Goal: Navigation & Orientation: Find specific page/section

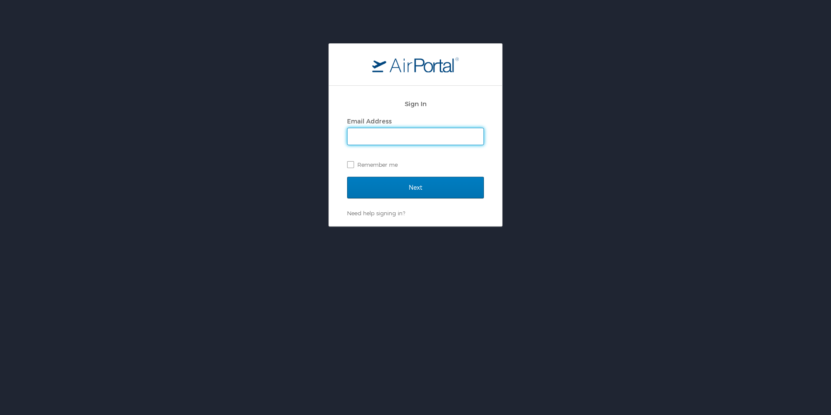
click at [412, 129] on input "Email Address" at bounding box center [415, 136] width 136 height 16
click at [426, 144] on input "Email Address" at bounding box center [415, 136] width 136 height 16
type input "kameron.harper@shipmonk.com"
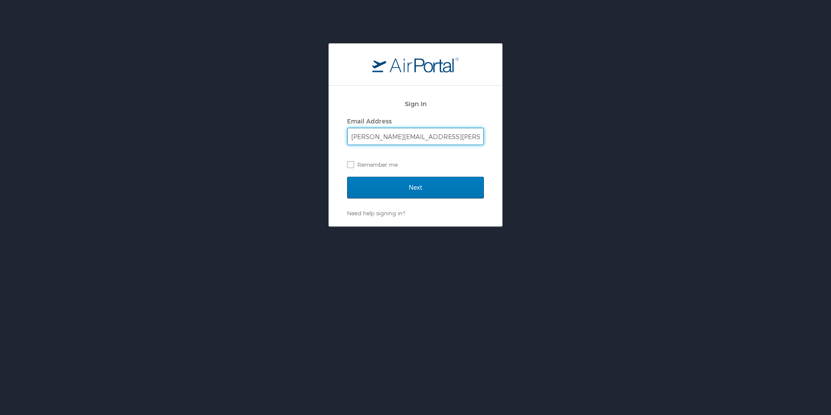
click at [449, 118] on div "Email Address" at bounding box center [415, 121] width 137 height 13
click at [354, 162] on label "Remember me" at bounding box center [415, 164] width 137 height 13
click at [353, 162] on input "Remember me" at bounding box center [350, 164] width 6 height 6
checkbox input "true"
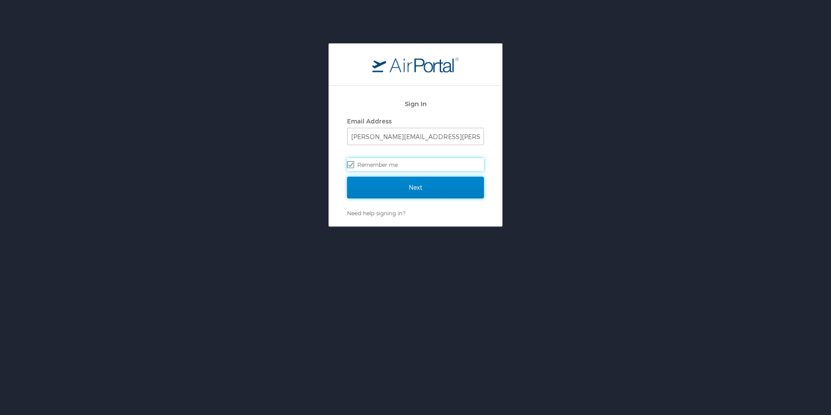
click at [408, 191] on input "Next" at bounding box center [415, 188] width 137 height 22
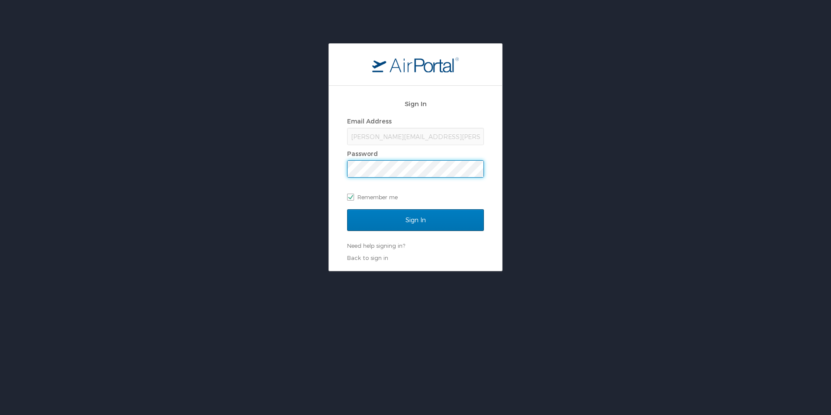
click at [347, 209] on input "Sign In" at bounding box center [415, 220] width 137 height 22
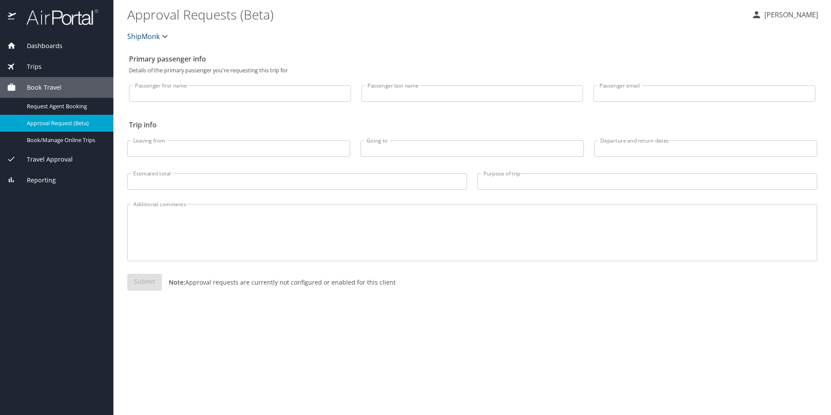
click at [49, 159] on span "Travel Approval" at bounding box center [44, 159] width 57 height 10
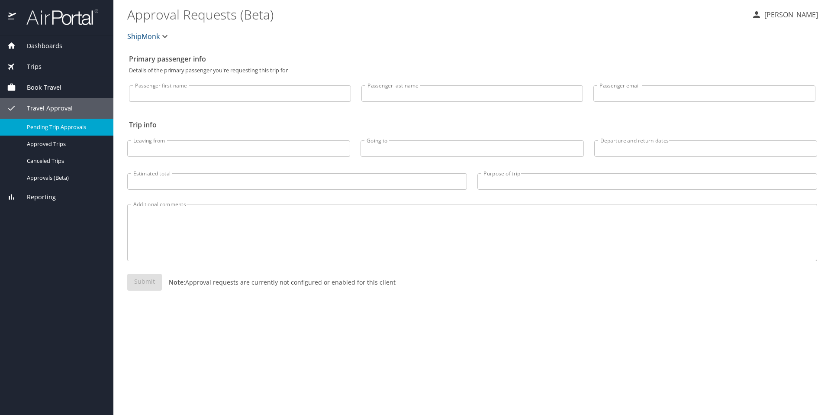
click at [66, 128] on span "Pending Trip Approvals" at bounding box center [65, 127] width 76 height 8
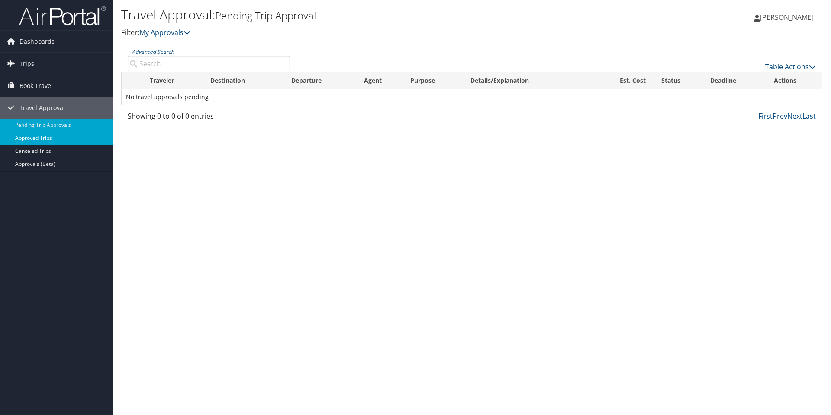
click at [54, 139] on link "Approved Trips" at bounding box center [56, 138] width 113 height 13
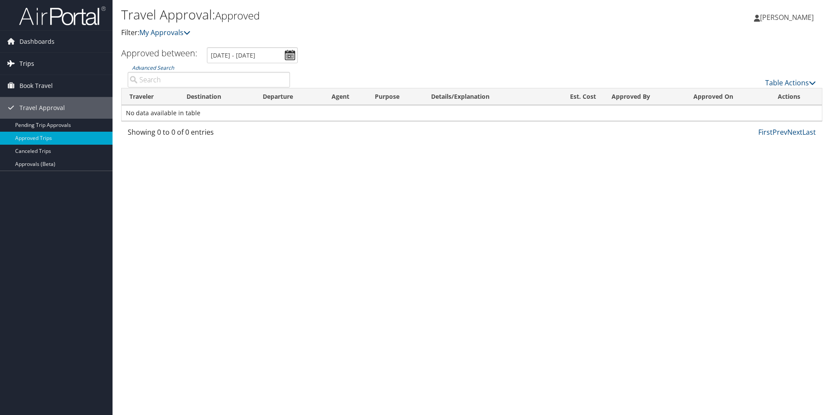
click at [37, 67] on link "Trips" at bounding box center [56, 64] width 113 height 22
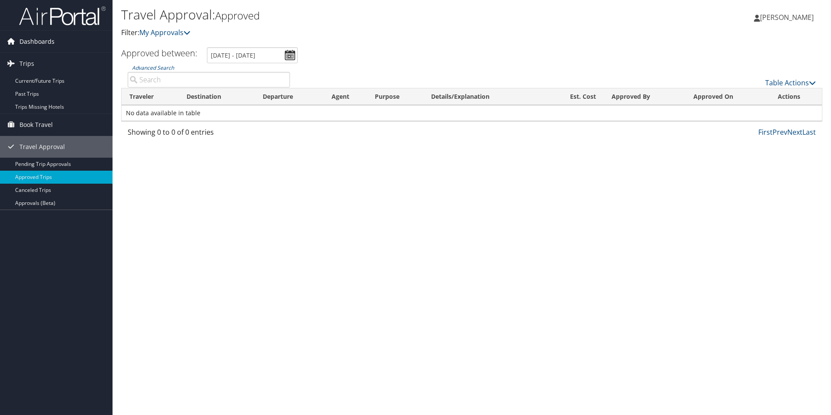
click at [39, 44] on span "Dashboards" at bounding box center [36, 42] width 35 height 22
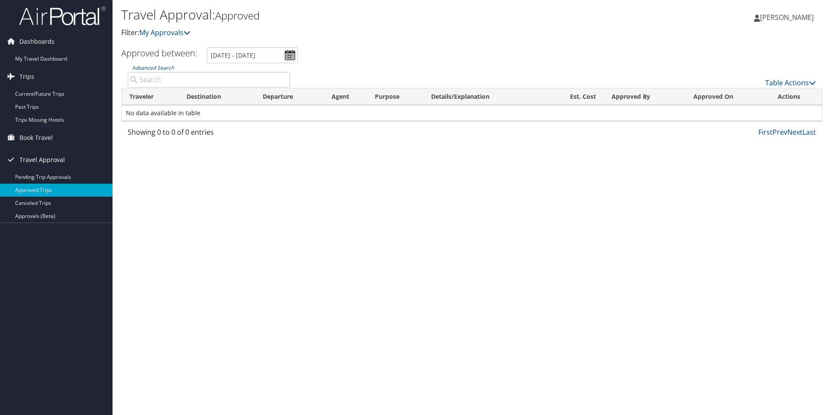
click at [44, 156] on span "Travel Approval" at bounding box center [41, 160] width 45 height 22
click at [53, 161] on span "Travel Approval" at bounding box center [41, 160] width 45 height 22
click at [41, 216] on link "Approvals (Beta)" at bounding box center [56, 215] width 113 height 13
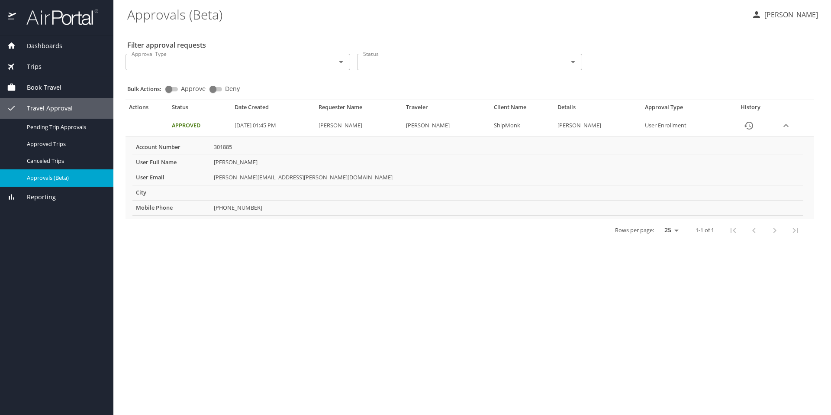
drag, startPoint x: 152, startPoint y: 126, endPoint x: 138, endPoint y: 124, distance: 14.0
click at [142, 125] on td "Approval table" at bounding box center [146, 125] width 43 height 21
click at [137, 124] on td "Approval table" at bounding box center [146, 125] width 43 height 21
click at [59, 162] on span "Canceled Trips" at bounding box center [65, 161] width 76 height 8
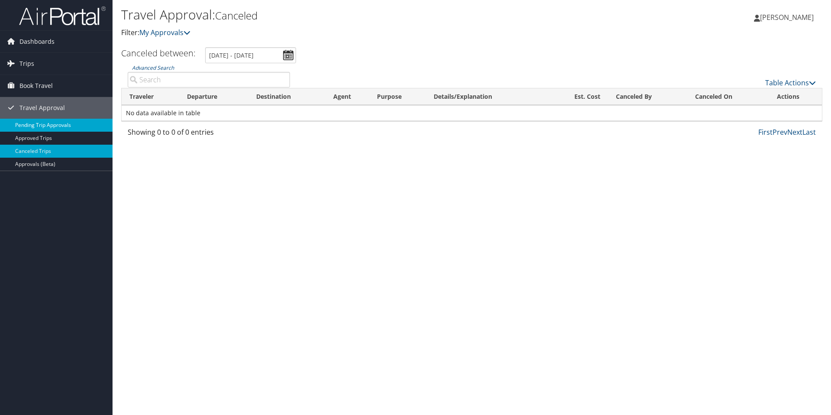
click at [52, 127] on link "Pending Trip Approvals" at bounding box center [56, 125] width 113 height 13
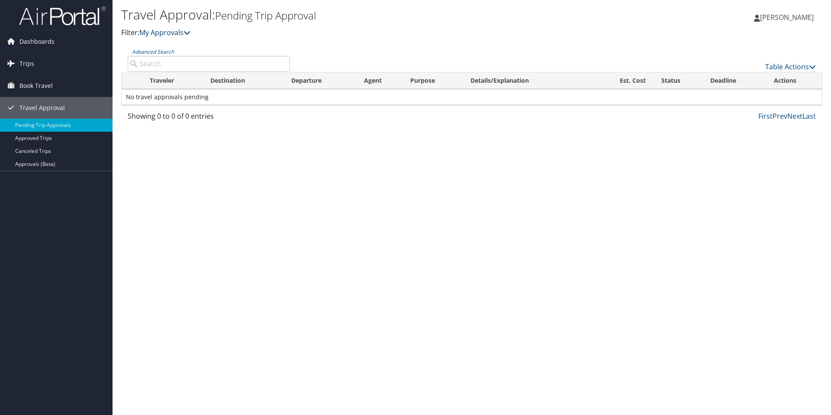
click at [183, 32] on link "My Approvals" at bounding box center [164, 33] width 51 height 10
click at [39, 81] on span "Book Travel" at bounding box center [35, 86] width 33 height 22
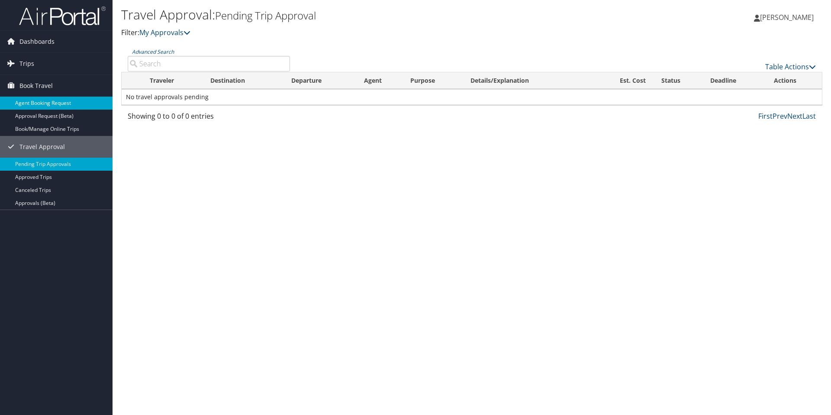
click at [51, 104] on link "Agent Booking Request" at bounding box center [56, 102] width 113 height 13
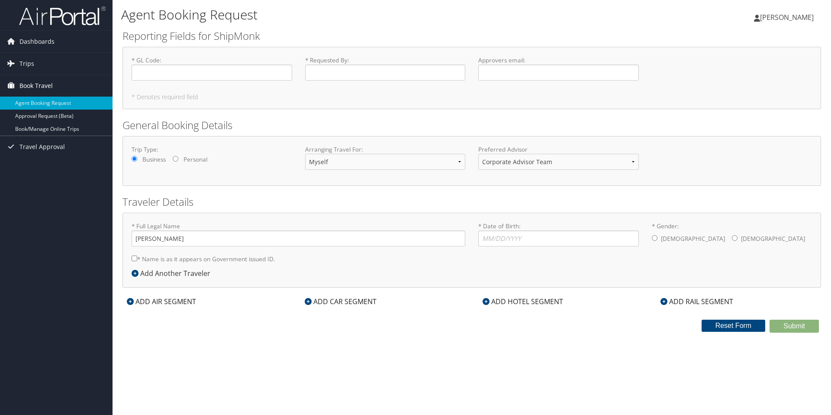
click at [50, 85] on span "Book Travel" at bounding box center [35, 86] width 33 height 22
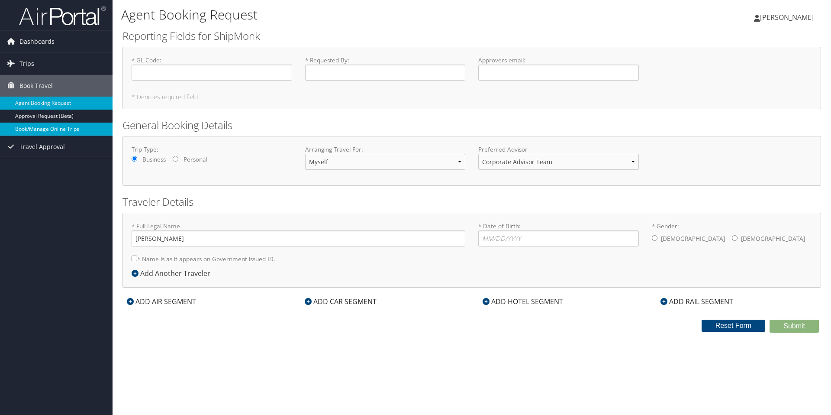
click at [69, 128] on link "Book/Manage Online Trips" at bounding box center [56, 128] width 113 height 13
click at [26, 130] on link "Book/Manage Online Trips" at bounding box center [56, 128] width 113 height 13
